Goal: Transaction & Acquisition: Purchase product/service

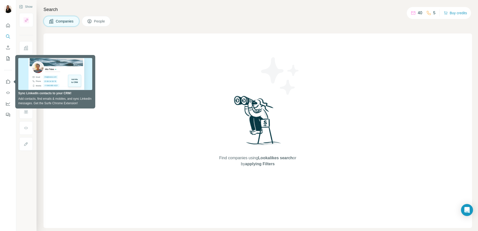
drag, startPoint x: 209, startPoint y: 120, endPoint x: 189, endPoint y: 107, distance: 24.1
click at [210, 120] on div "Find companies using Lookalikes search or by applying Filters" at bounding box center [258, 131] width 429 height 195
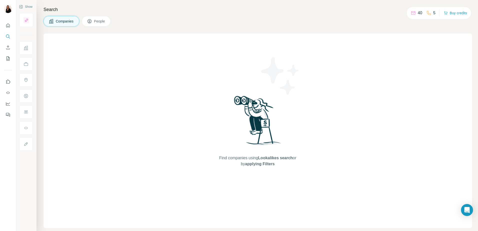
click at [65, 97] on div "Find companies using Lookalikes search or by applying Filters" at bounding box center [258, 131] width 429 height 195
click at [8, 24] on icon "Quick start" at bounding box center [8, 25] width 5 height 5
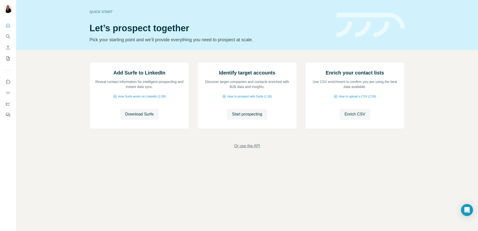
click at [247, 149] on span "Or use the API" at bounding box center [247, 146] width 26 height 6
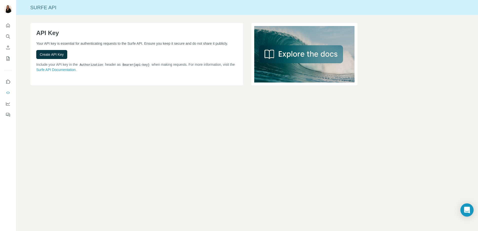
click at [471, 212] on div "Open Intercom Messenger" at bounding box center [467, 210] width 13 height 13
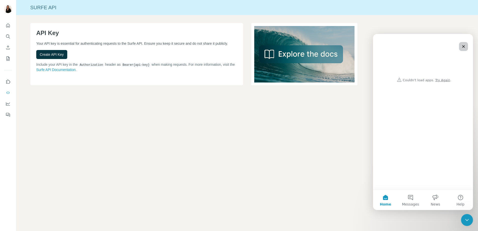
click at [464, 48] on icon "Close" at bounding box center [464, 47] width 4 height 4
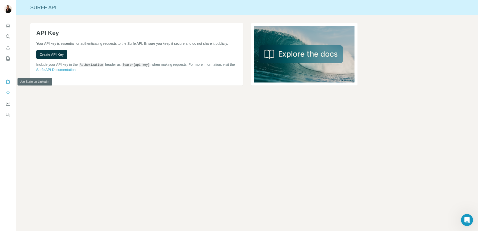
click at [10, 82] on icon "Use Surfe on LinkedIn" at bounding box center [8, 81] width 5 height 5
click at [8, 19] on div at bounding box center [8, 68] width 16 height 101
click at [7, 11] on img at bounding box center [8, 9] width 8 height 8
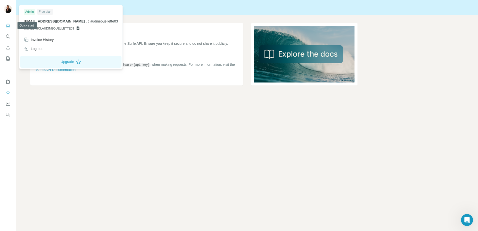
click at [9, 26] on icon "Quick start" at bounding box center [8, 25] width 5 height 5
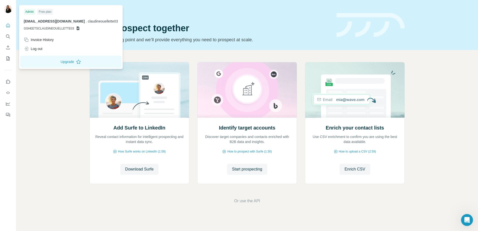
click at [9, 9] on img at bounding box center [8, 9] width 8 height 8
click at [7, 27] on icon "Quick start" at bounding box center [8, 26] width 4 height 4
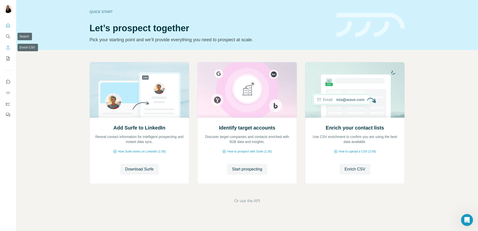
click at [6, 44] on button "Enrich CSV" at bounding box center [8, 47] width 8 height 9
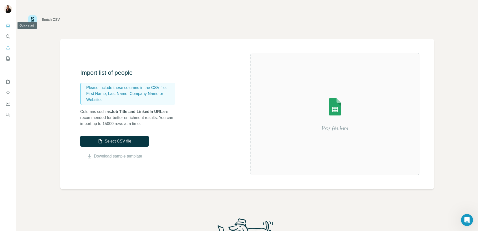
click at [9, 28] on icon "Quick start" at bounding box center [8, 25] width 5 height 5
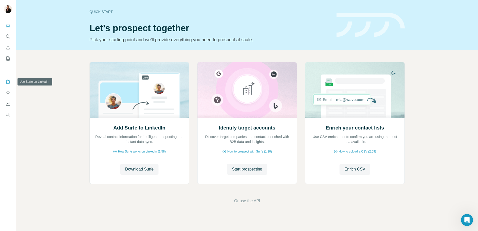
click at [5, 82] on button "Use Surfe on LinkedIn" at bounding box center [8, 81] width 8 height 9
click at [7, 34] on button "Search" at bounding box center [8, 36] width 8 height 9
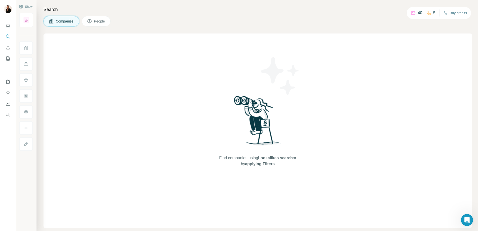
click at [463, 13] on button "Buy credits" at bounding box center [455, 13] width 23 height 7
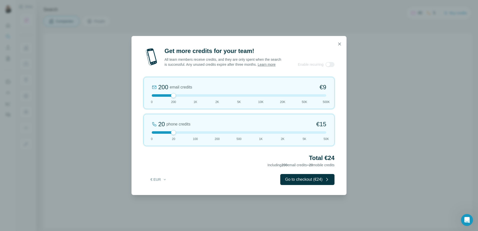
click at [268, 65] on link "Learn more" at bounding box center [267, 65] width 18 height 4
click at [148, 179] on button "€ EUR" at bounding box center [158, 179] width 23 height 9
click at [163, 188] on div "$ USD" at bounding box center [169, 190] width 48 height 9
drag, startPoint x: 173, startPoint y: 134, endPoint x: 259, endPoint y: 139, distance: 85.9
click at [259, 139] on div "1K phone credits 12% Discount $634 0 20 100 200 500 1K 2K 5K 50K" at bounding box center [239, 130] width 191 height 32
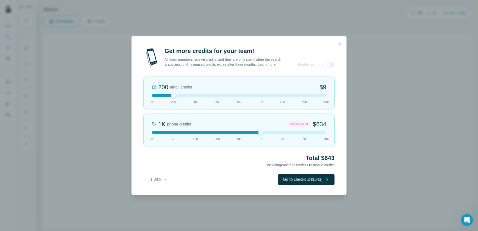
drag, startPoint x: 261, startPoint y: 134, endPoint x: 264, endPoint y: 133, distance: 3.0
click at [264, 133] on div at bounding box center [239, 132] width 175 height 3
drag, startPoint x: 261, startPoint y: 133, endPoint x: 245, endPoint y: 133, distance: 16.8
click at [245, 133] on div at bounding box center [239, 132] width 175 height 3
drag, startPoint x: 173, startPoint y: 97, endPoint x: 204, endPoint y: 98, distance: 30.5
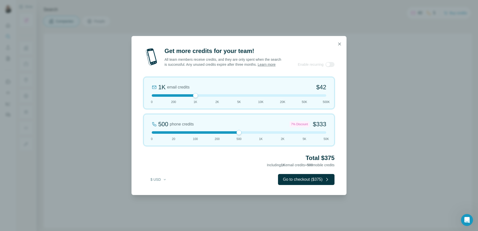
click at [204, 98] on div "1K email credits $42 0 200 1K 2K 5K 10K 20K 50K 500K" at bounding box center [239, 93] width 191 height 32
click at [197, 96] on div at bounding box center [195, 95] width 5 height 5
click at [398, 84] on div "Get more credits for your team! All team members receive credits, and they are …" at bounding box center [239, 115] width 478 height 231
drag, startPoint x: 430, startPoint y: 2, endPoint x: 428, endPoint y: 9, distance: 7.8
click at [431, 2] on div "Get more credits for your team! All team members receive credits, and they are …" at bounding box center [239, 115] width 478 height 231
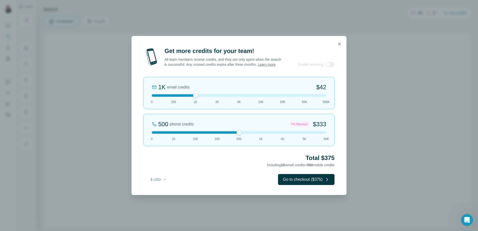
click at [411, 48] on div "Get more credits for your team! All team members receive credits, and they are …" at bounding box center [239, 115] width 478 height 231
click at [340, 42] on icon "button" at bounding box center [339, 44] width 5 height 5
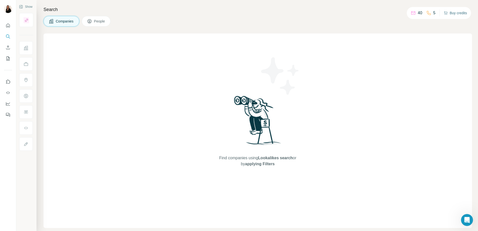
click at [453, 13] on button "Buy credits" at bounding box center [455, 13] width 23 height 7
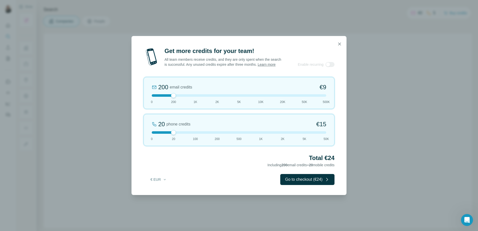
click at [257, 134] on div at bounding box center [239, 132] width 175 height 3
click at [160, 181] on button "€ EUR" at bounding box center [158, 179] width 23 height 9
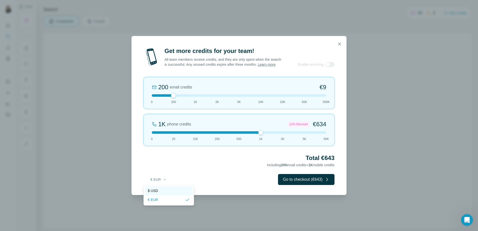
click at [161, 191] on div "$ USD" at bounding box center [169, 190] width 42 height 5
click at [238, 132] on div at bounding box center [239, 132] width 175 height 3
click at [195, 95] on div at bounding box center [239, 95] width 175 height 3
click at [173, 96] on div at bounding box center [239, 95] width 175 height 3
click at [405, 89] on div "Get more credits for your team! All team members receive credits, and they are …" at bounding box center [239, 115] width 478 height 231
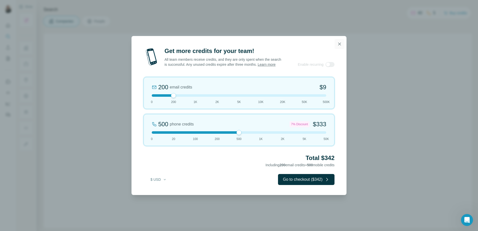
click at [341, 45] on icon "button" at bounding box center [339, 44] width 5 height 5
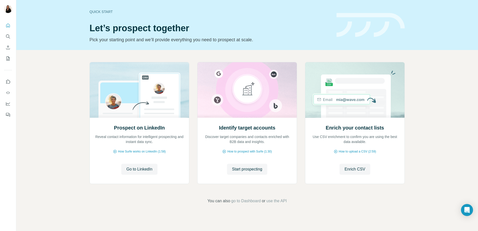
drag, startPoint x: 472, startPoint y: 0, endPoint x: 451, endPoint y: 84, distance: 86.9
click at [451, 84] on div "Prospect on LinkedIn Reveal contact information for intelligent prospecting and…" at bounding box center [247, 133] width 462 height 166
